Goal: Information Seeking & Learning: Check status

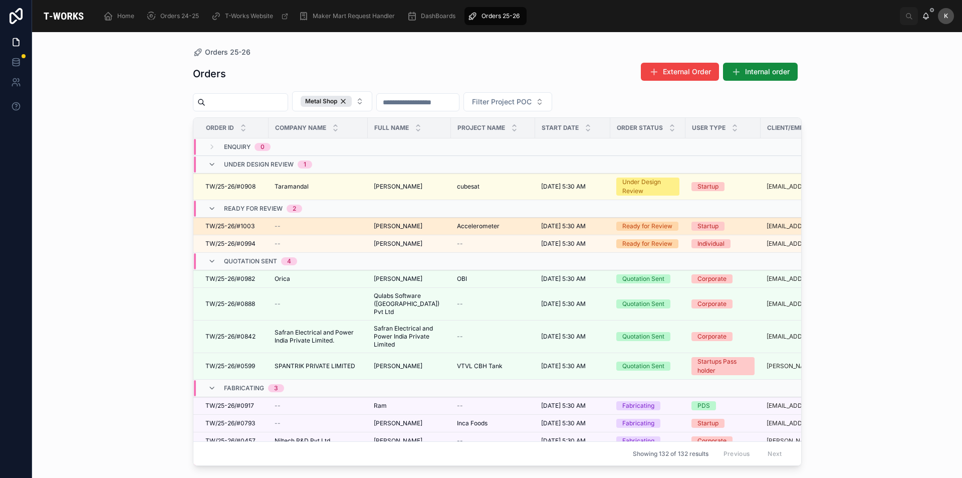
click at [410, 228] on span "[PERSON_NAME]" at bounding box center [398, 226] width 49 height 8
click at [406, 229] on span "[PERSON_NAME]" at bounding box center [398, 226] width 49 height 8
click at [499, 229] on div "Accelerometer Accelerometer" at bounding box center [493, 226] width 72 height 8
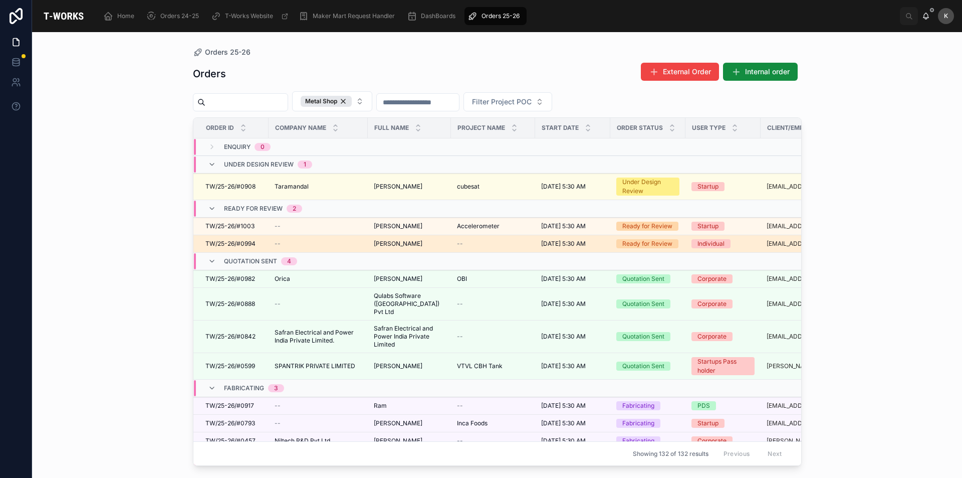
click at [434, 246] on div "[PERSON_NAME] [PERSON_NAME]" at bounding box center [409, 244] width 71 height 8
